Goal: Information Seeking & Learning: Learn about a topic

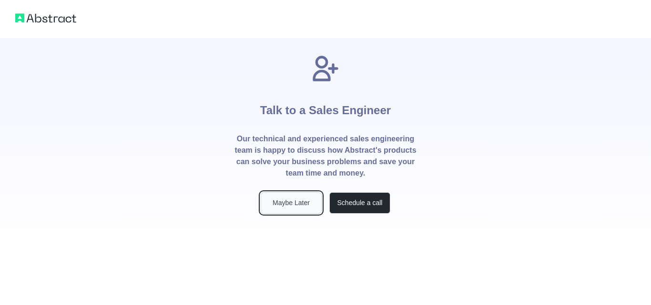
click at [301, 204] on button "Maybe Later" at bounding box center [290, 202] width 61 height 21
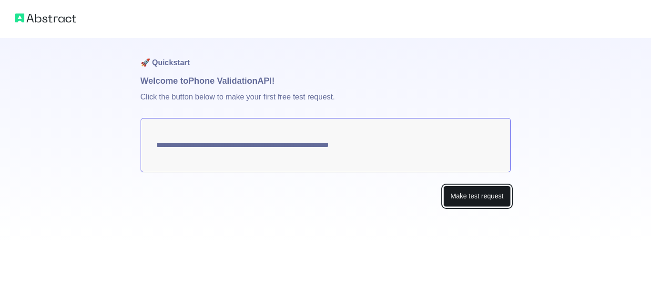
click at [479, 197] on button "Make test request" at bounding box center [476, 196] width 67 height 21
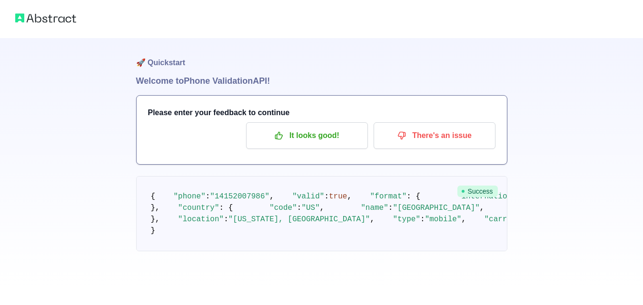
click at [60, 19] on img at bounding box center [45, 17] width 61 height 13
click at [51, 19] on img at bounding box center [45, 17] width 61 height 13
click at [38, 21] on img at bounding box center [45, 17] width 61 height 13
click at [61, 18] on img at bounding box center [45, 17] width 61 height 13
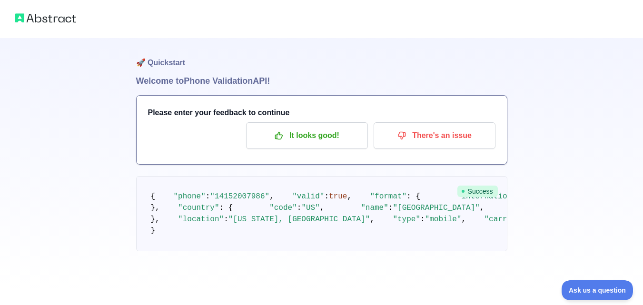
click at [61, 17] on img at bounding box center [45, 17] width 61 height 13
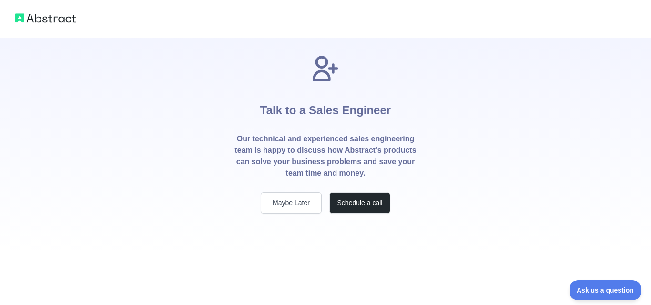
click at [50, 20] on img at bounding box center [45, 17] width 61 height 13
drag, startPoint x: 50, startPoint y: 20, endPoint x: 11, endPoint y: 9, distance: 41.0
click at [51, 20] on img at bounding box center [45, 17] width 61 height 13
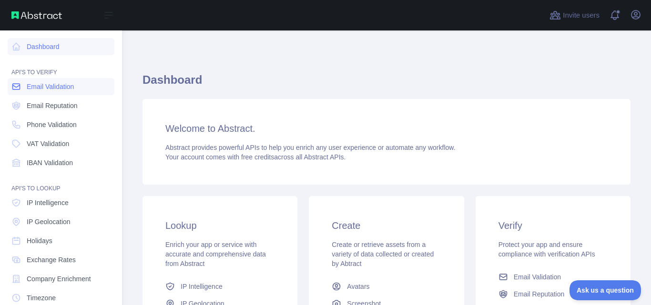
click at [57, 89] on span "Email Validation" at bounding box center [50, 87] width 47 height 10
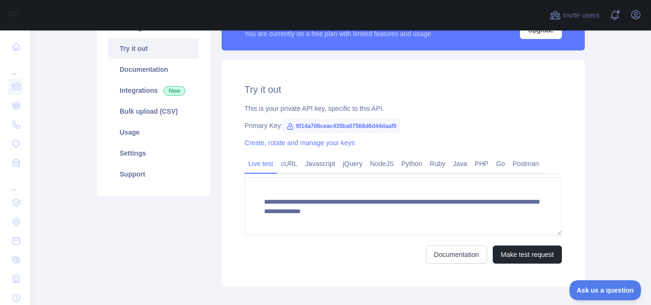
scroll to position [48, 0]
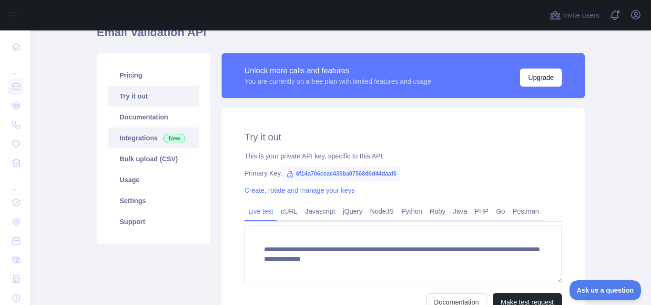
click at [163, 139] on span "New" at bounding box center [174, 139] width 22 height 10
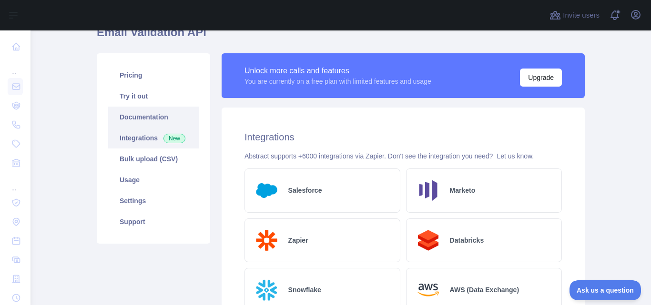
click at [141, 116] on link "Documentation" at bounding box center [153, 117] width 90 height 21
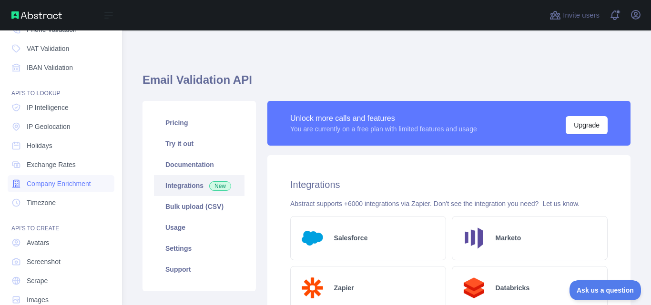
scroll to position [114, 0]
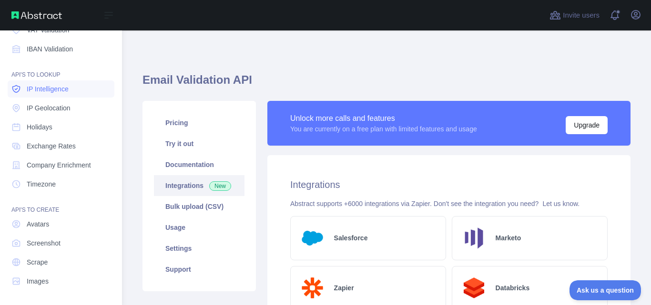
click at [60, 90] on span "IP Intelligence" at bounding box center [48, 89] width 42 height 10
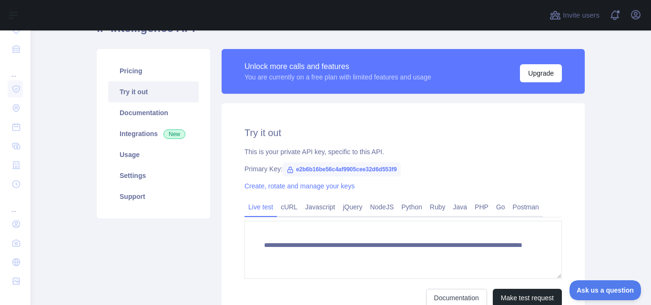
scroll to position [4, 0]
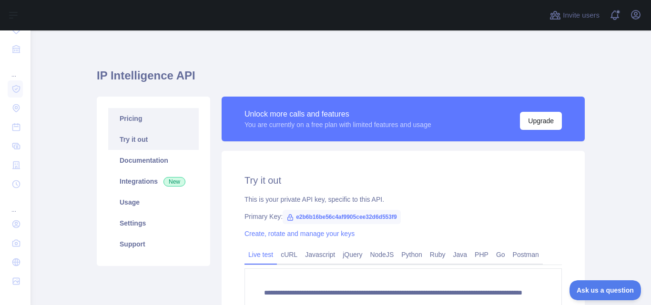
click at [145, 119] on link "Pricing" at bounding box center [153, 118] width 90 height 21
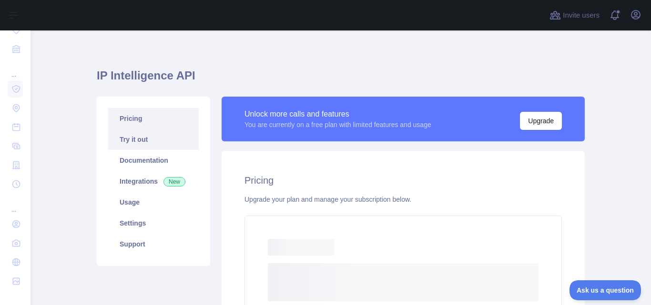
click at [144, 143] on link "Try it out" at bounding box center [153, 139] width 90 height 21
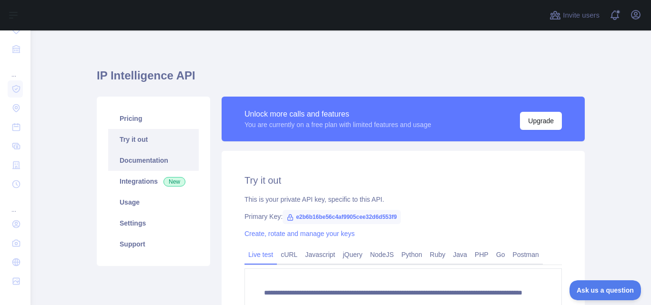
click at [143, 163] on link "Documentation" at bounding box center [153, 160] width 90 height 21
click at [147, 181] on link "Integrations New" at bounding box center [153, 181] width 90 height 21
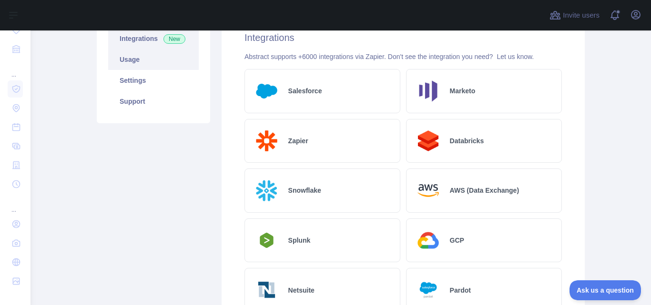
scroll to position [100, 0]
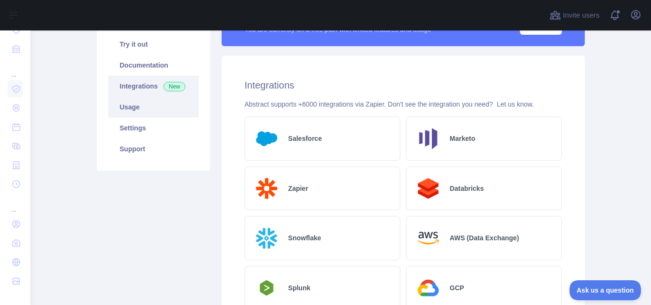
click at [142, 101] on link "Usage" at bounding box center [153, 107] width 90 height 21
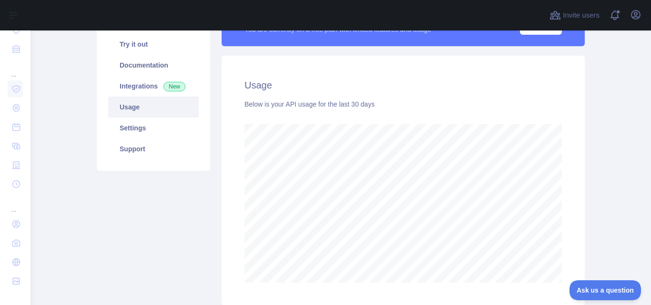
scroll to position [275, 613]
click at [139, 121] on link "Settings" at bounding box center [153, 128] width 90 height 21
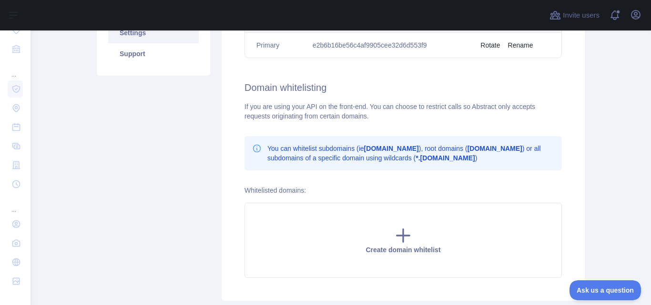
scroll to position [100, 0]
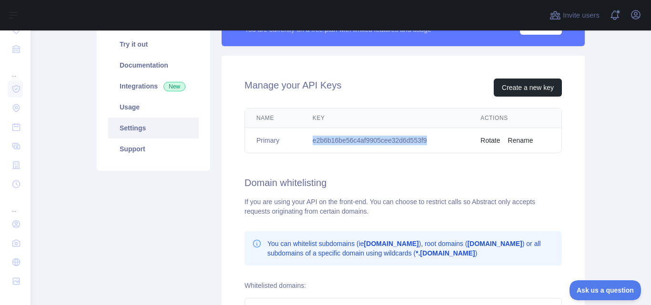
drag, startPoint x: 424, startPoint y: 141, endPoint x: 310, endPoint y: 144, distance: 114.3
click at [310, 144] on td "e2b6b16be56c4af9905cee32d6d553f9" at bounding box center [385, 140] width 168 height 25
copy td "e2b6b16be56c4af9905cee32d6d553f9"
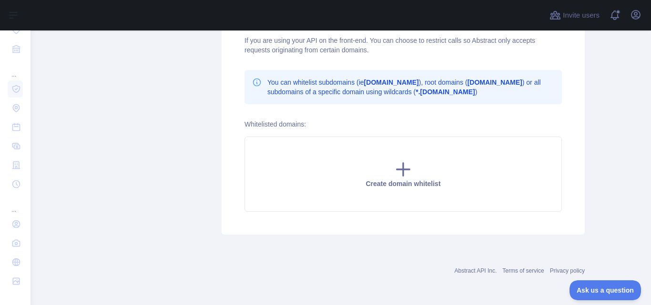
scroll to position [23, 0]
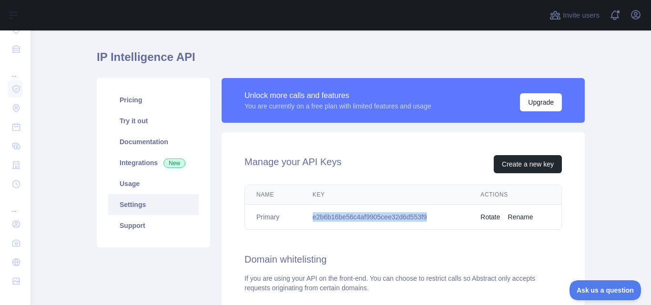
click at [448, 213] on td "e2b6b16be56c4af9905cee32d6d553f9" at bounding box center [385, 217] width 168 height 25
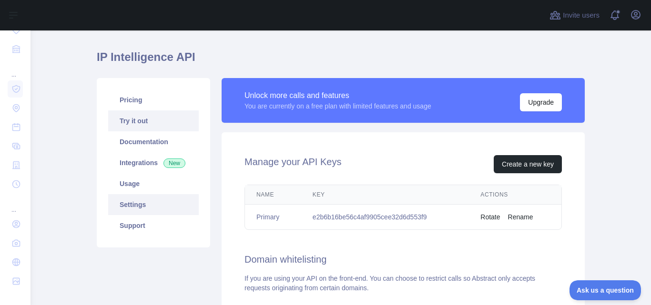
click at [159, 128] on link "Try it out" at bounding box center [153, 120] width 90 height 21
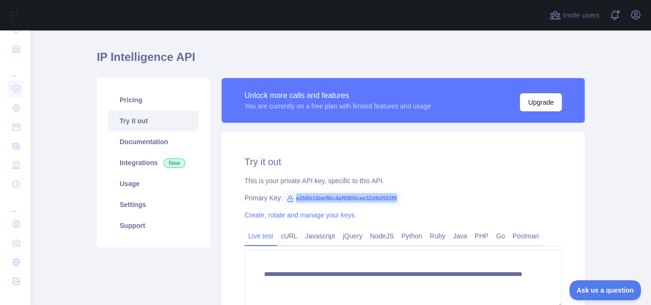
drag, startPoint x: 393, startPoint y: 200, endPoint x: 291, endPoint y: 196, distance: 102.5
click at [291, 196] on span "e2b6b16be56c4af9905cee32d6d553f9" at bounding box center [341, 198] width 118 height 14
copy span "e2b6b16be56c4af9905cee32d6d553f9"
click at [420, 176] on div "This is your private API key, specific to this API." at bounding box center [402, 181] width 317 height 10
click at [128, 193] on link "Usage" at bounding box center [153, 183] width 90 height 21
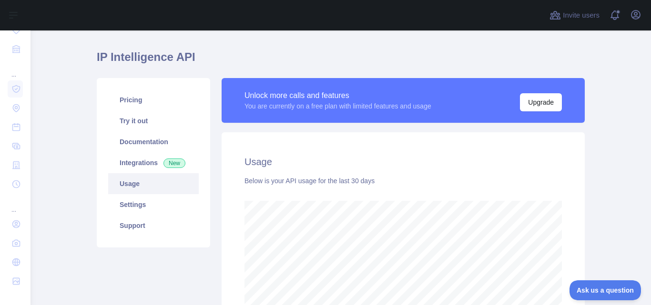
scroll to position [275, 613]
click at [134, 148] on link "Documentation" at bounding box center [153, 141] width 90 height 21
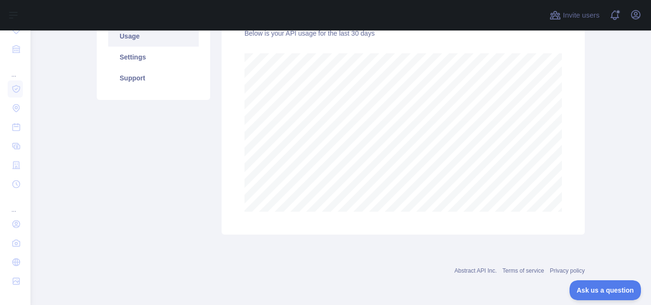
scroll to position [0, 0]
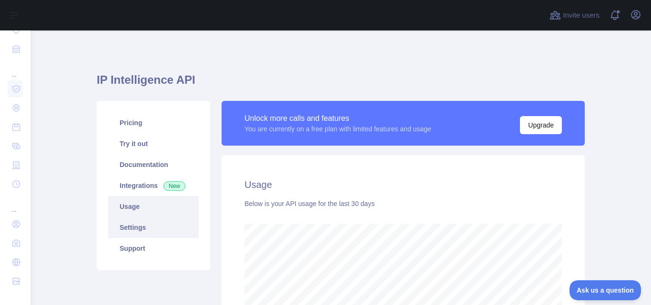
click at [138, 232] on link "Settings" at bounding box center [153, 227] width 90 height 21
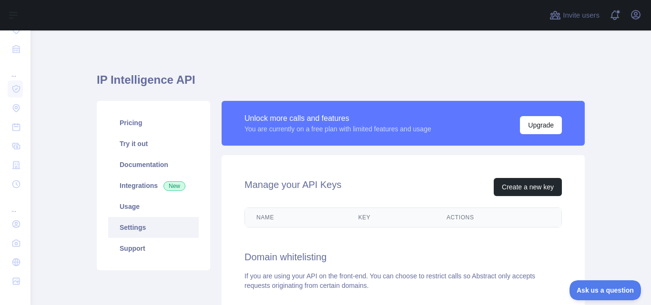
scroll to position [95, 0]
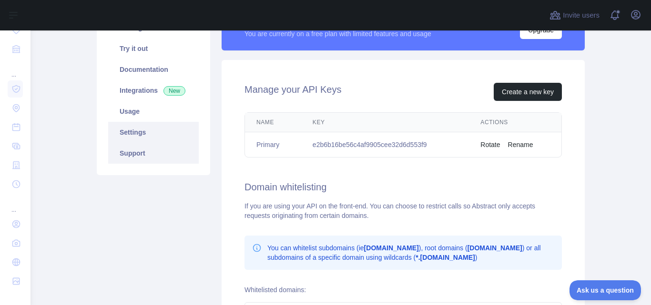
click at [155, 152] on link "Support" at bounding box center [153, 153] width 90 height 21
